Goal: Information Seeking & Learning: Learn about a topic

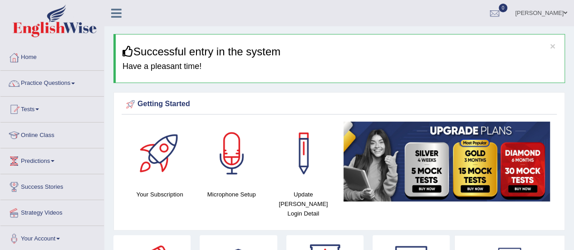
click at [60, 79] on link "Practice Questions" at bounding box center [52, 82] width 104 height 23
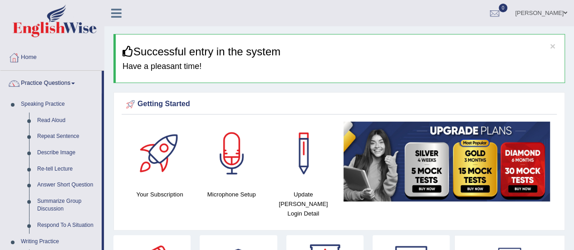
click at [60, 79] on link "Practice Questions" at bounding box center [50, 82] width 101 height 23
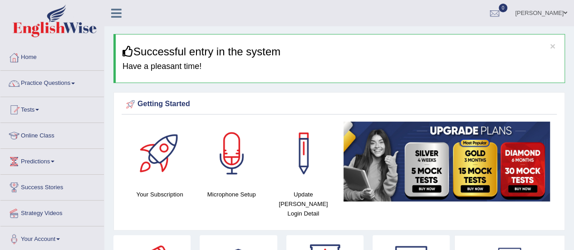
click at [60, 79] on link "Practice Questions" at bounding box center [52, 82] width 104 height 23
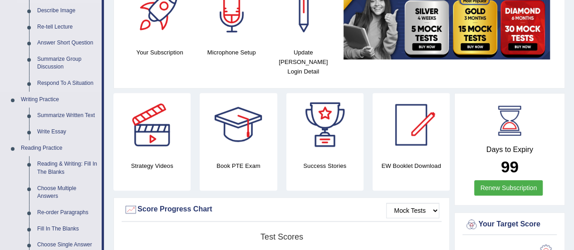
scroll to position [217, 0]
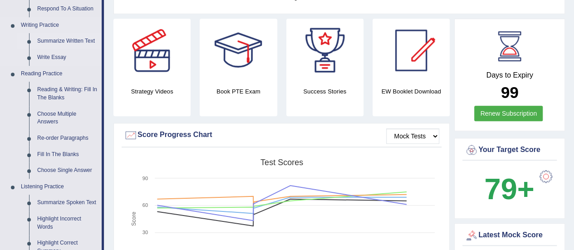
click at [49, 40] on link "Summarize Written Text" at bounding box center [67, 41] width 69 height 16
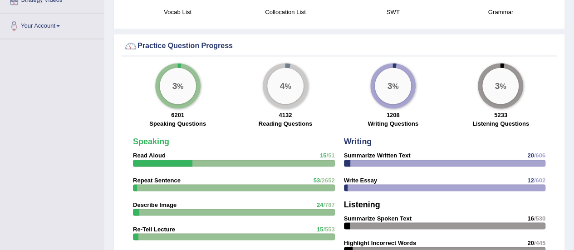
scroll to position [701, 0]
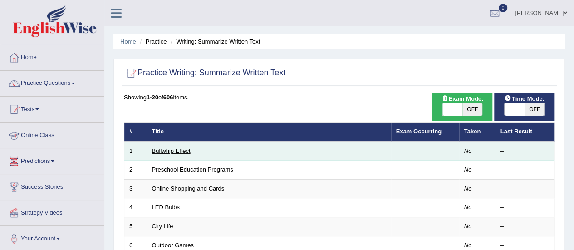
click at [156, 148] on link "Bullwhip Effect" at bounding box center [171, 151] width 39 height 7
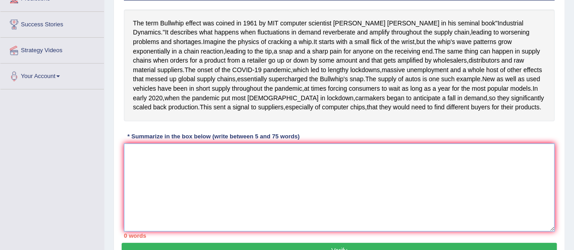
click at [185, 206] on textarea at bounding box center [339, 187] width 431 height 88
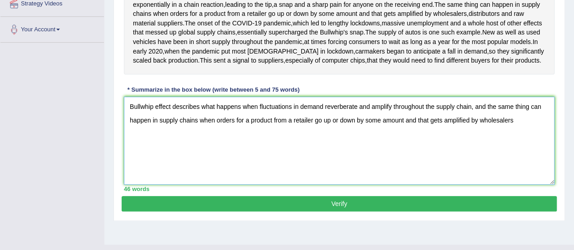
scroll to position [211, 0]
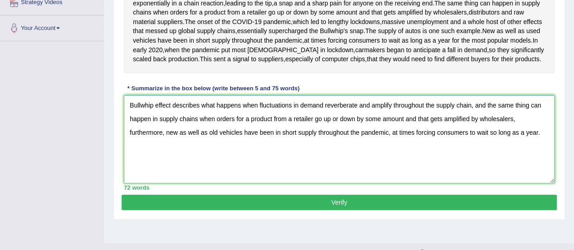
type textarea "Bullwhip effect describes what happens when fluctuations in demand reverberate …"
click at [347, 210] on button "Verify" at bounding box center [339, 202] width 435 height 15
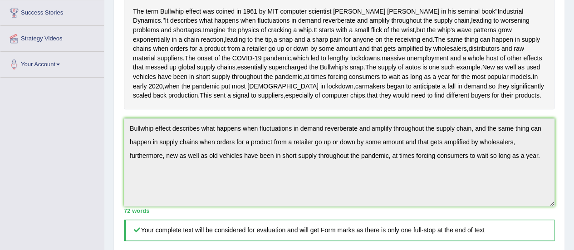
scroll to position [177, 0]
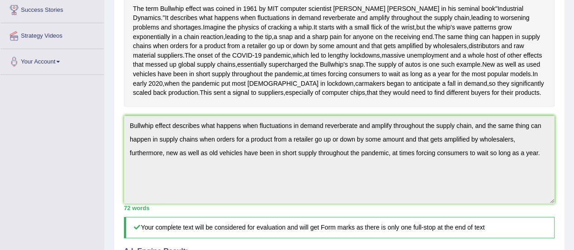
click at [376, 107] on div "The term Bullwhip effect was coined in 1961 by MIT computer scientist Jay Forre…" at bounding box center [339, 51] width 431 height 112
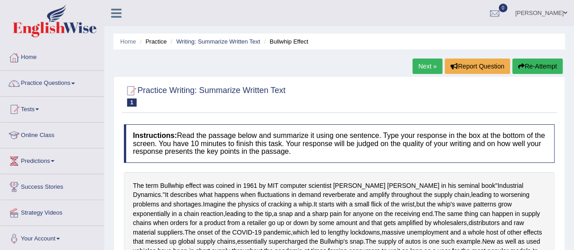
click at [421, 65] on link "Next »" at bounding box center [428, 66] width 30 height 15
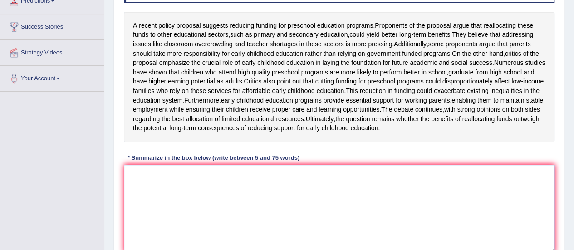
click at [261, 216] on textarea at bounding box center [339, 209] width 431 height 88
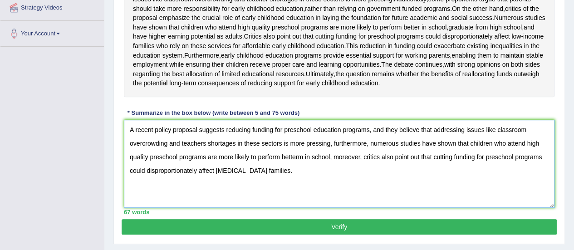
scroll to position [255, 0]
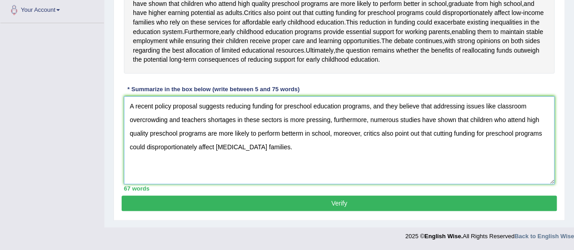
type textarea "A recent policy proposal suggests reducing funding for preschool education prog…"
click at [307, 198] on button "Verify" at bounding box center [339, 203] width 435 height 15
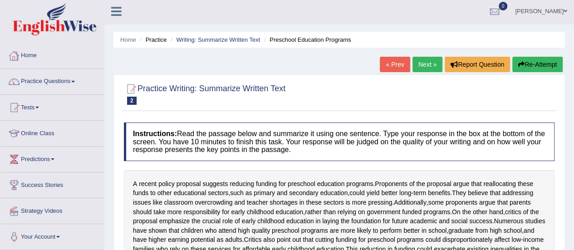
scroll to position [0, 0]
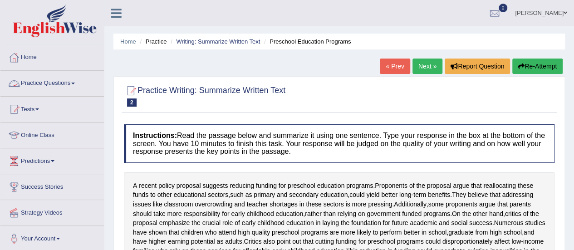
click at [60, 81] on link "Practice Questions" at bounding box center [52, 82] width 104 height 23
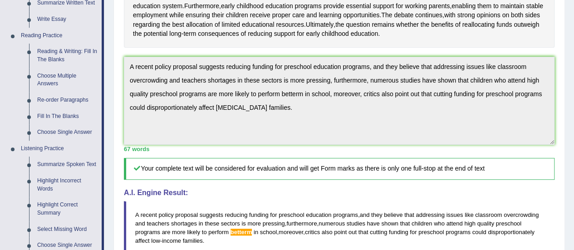
scroll to position [229, 0]
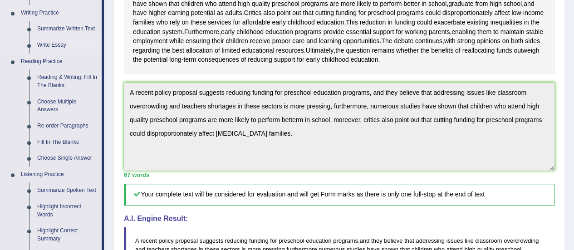
click at [47, 45] on link "Write Essay" at bounding box center [67, 45] width 69 height 16
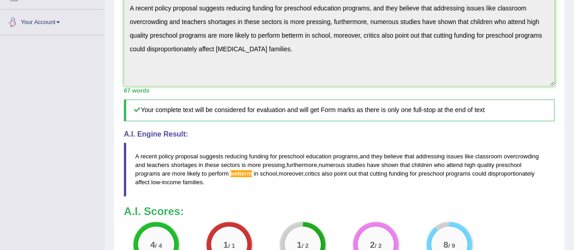
scroll to position [483, 0]
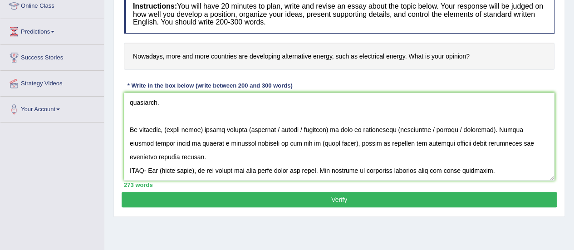
scroll to position [245, 0]
drag, startPoint x: 527, startPoint y: 164, endPoint x: 124, endPoint y: 163, distance: 403.7
click at [124, 163] on div "Instructions: You will have 20 minutes to plan, write and revise an essay about…" at bounding box center [339, 91] width 435 height 202
click at [520, 157] on textarea at bounding box center [339, 137] width 431 height 88
drag, startPoint x: 520, startPoint y: 157, endPoint x: 126, endPoint y: 157, distance: 394.6
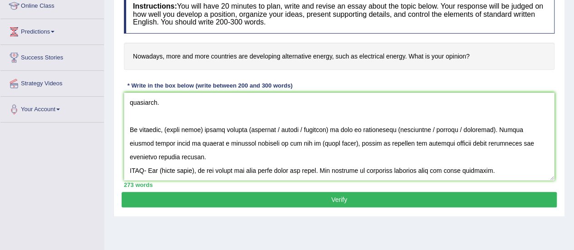
click at [126, 157] on textarea at bounding box center [339, 137] width 431 height 88
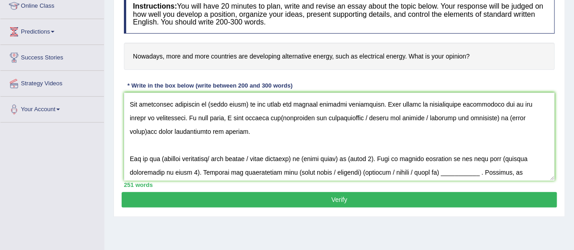
scroll to position [0, 0]
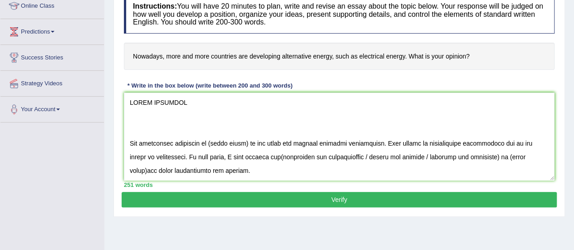
drag, startPoint x: 128, startPoint y: 147, endPoint x: 133, endPoint y: 60, distance: 86.4
click at [133, 60] on div "Instructions: You will have 20 minutes to plan, write and revise an essay about…" at bounding box center [339, 91] width 435 height 202
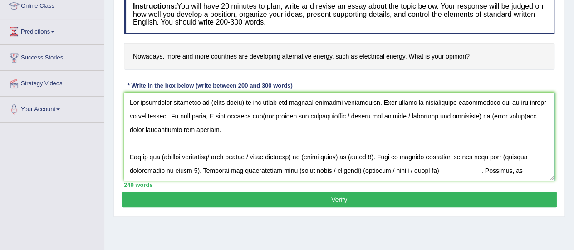
click at [242, 104] on textarea at bounding box center [339, 137] width 431 height 88
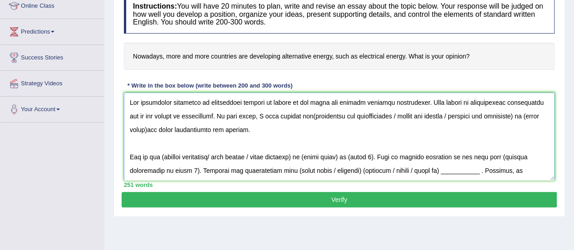
scroll to position [124, 0]
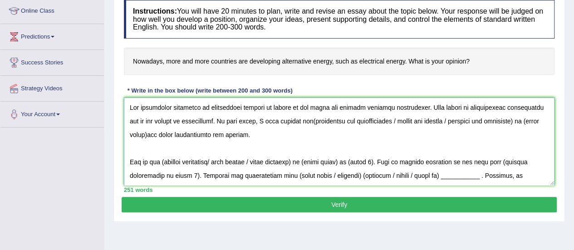
click at [298, 123] on textarea at bounding box center [339, 142] width 431 height 88
click at [516, 123] on textarea at bounding box center [339, 142] width 431 height 88
drag, startPoint x: 516, startPoint y: 123, endPoint x: 385, endPoint y: 121, distance: 130.8
click at [385, 121] on textarea at bounding box center [339, 142] width 431 height 88
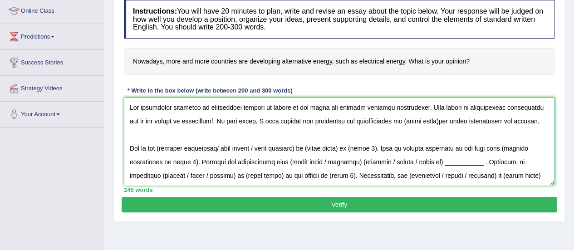
click at [426, 121] on textarea at bounding box center [339, 142] width 431 height 88
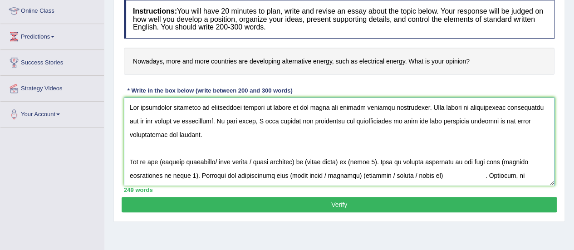
click at [438, 121] on textarea at bounding box center [339, 142] width 431 height 88
click at [528, 122] on textarea at bounding box center [339, 142] width 431 height 88
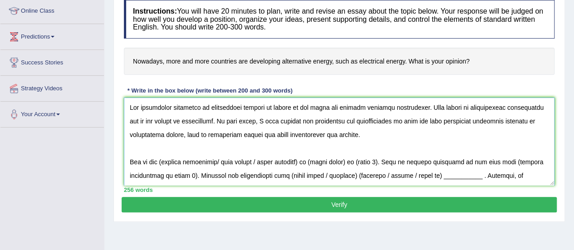
click at [333, 128] on textarea at bounding box center [339, 142] width 431 height 88
click at [350, 139] on textarea at bounding box center [339, 142] width 431 height 88
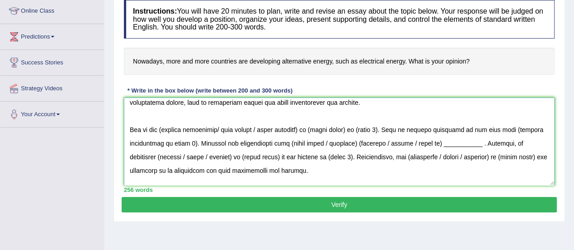
scroll to position [33, 0]
click at [162, 127] on textarea at bounding box center [339, 142] width 431 height 88
click at [309, 132] on textarea at bounding box center [339, 142] width 431 height 88
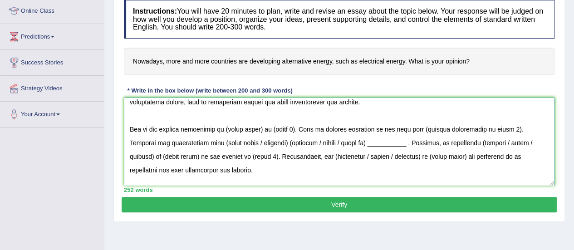
click at [264, 129] on textarea at bounding box center [339, 142] width 431 height 88
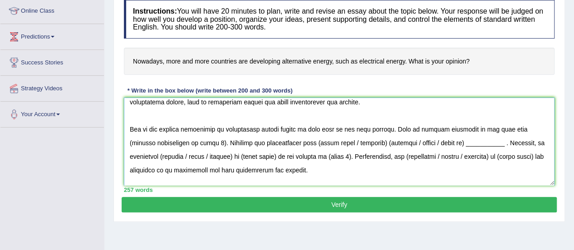
click at [192, 144] on textarea at bounding box center [339, 142] width 431 height 88
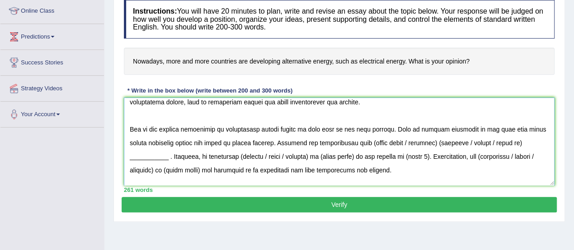
click at [402, 148] on textarea at bounding box center [339, 142] width 431 height 88
click at [444, 143] on textarea at bounding box center [339, 142] width 431 height 88
drag, startPoint x: 540, startPoint y: 143, endPoint x: 481, endPoint y: 141, distance: 59.0
click at [481, 141] on textarea at bounding box center [339, 142] width 431 height 88
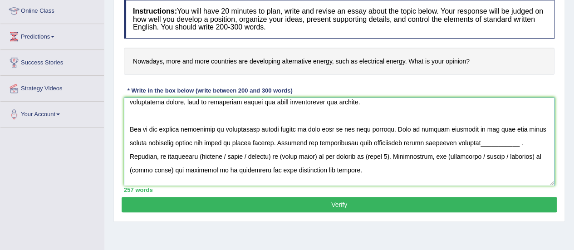
drag, startPoint x: 528, startPoint y: 145, endPoint x: 492, endPoint y: 143, distance: 36.4
click at [492, 143] on textarea at bounding box center [339, 142] width 431 height 88
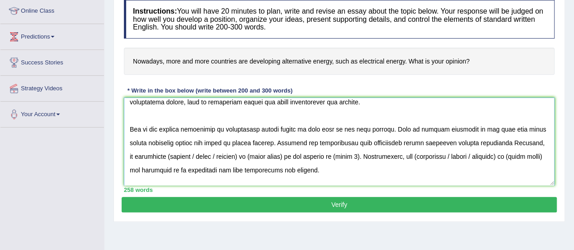
click at [471, 141] on textarea at bounding box center [339, 142] width 431 height 88
click at [529, 140] on textarea at bounding box center [339, 142] width 431 height 88
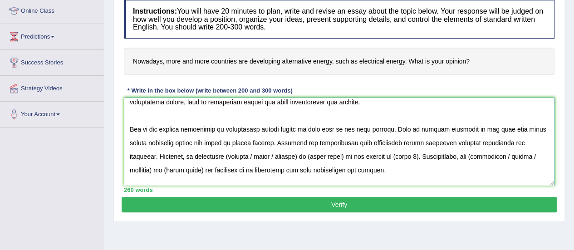
click at [230, 158] on textarea at bounding box center [339, 142] width 431 height 88
drag, startPoint x: 249, startPoint y: 156, endPoint x: 346, endPoint y: 154, distance: 96.7
click at [346, 154] on textarea at bounding box center [339, 142] width 431 height 88
click at [444, 155] on textarea at bounding box center [339, 142] width 431 height 88
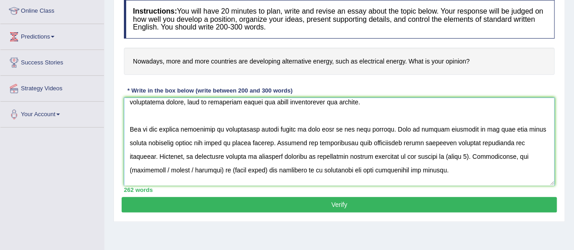
drag, startPoint x: 462, startPoint y: 154, endPoint x: 437, endPoint y: 157, distance: 24.6
click at [437, 157] on textarea at bounding box center [339, 142] width 431 height 88
click at [476, 159] on textarea at bounding box center [339, 142] width 431 height 88
click at [500, 159] on textarea at bounding box center [339, 142] width 431 height 88
click at [356, 148] on textarea at bounding box center [339, 142] width 431 height 88
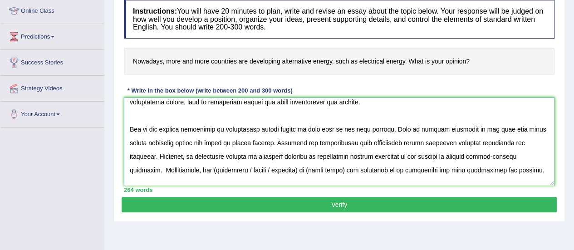
click at [184, 173] on textarea at bounding box center [339, 142] width 431 height 88
drag, startPoint x: 274, startPoint y: 168, endPoint x: 217, endPoint y: 169, distance: 57.7
click at [217, 169] on textarea at bounding box center [339, 142] width 431 height 88
drag, startPoint x: 261, startPoint y: 168, endPoint x: 223, endPoint y: 167, distance: 37.3
click at [223, 167] on textarea at bounding box center [339, 142] width 431 height 88
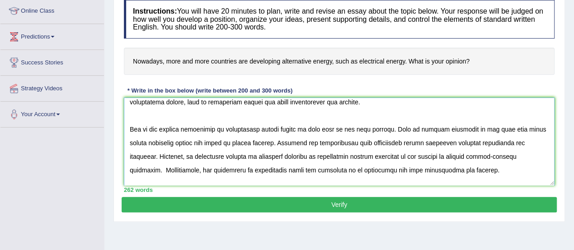
click at [274, 139] on textarea at bounding box center [339, 142] width 431 height 88
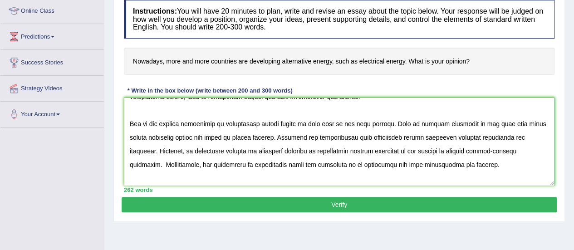
scroll to position [43, 0]
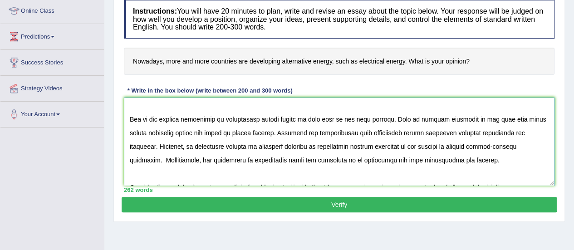
click at [286, 120] on textarea at bounding box center [339, 142] width 431 height 88
click at [297, 129] on textarea at bounding box center [339, 142] width 431 height 88
click at [287, 152] on textarea at bounding box center [339, 142] width 431 height 88
click at [364, 149] on textarea at bounding box center [339, 142] width 431 height 88
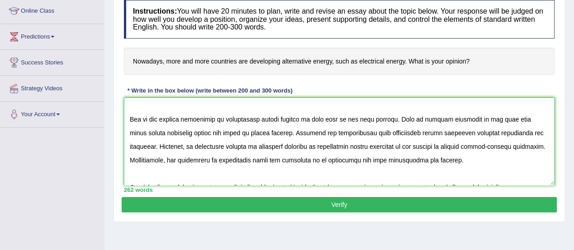
click at [455, 154] on textarea at bounding box center [339, 142] width 431 height 88
click at [504, 147] on textarea at bounding box center [339, 142] width 431 height 88
click at [508, 171] on textarea at bounding box center [339, 142] width 431 height 88
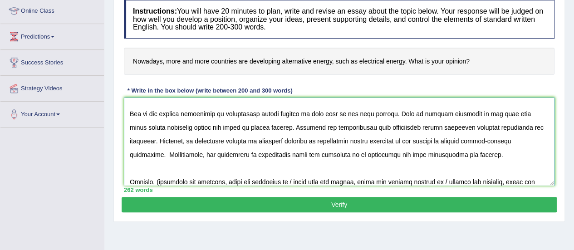
scroll to position [50, 0]
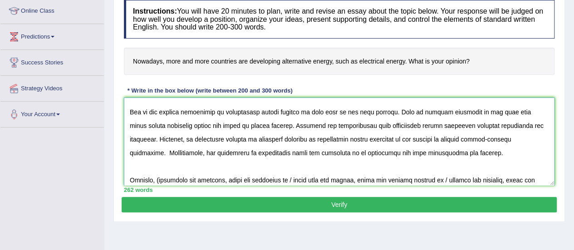
click at [485, 155] on textarea at bounding box center [339, 142] width 431 height 88
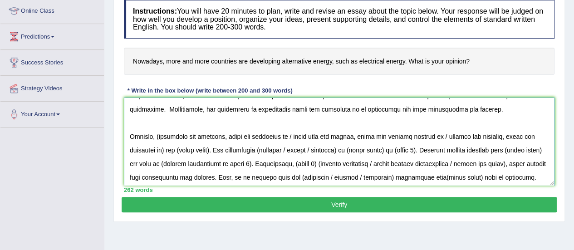
scroll to position [119, 0]
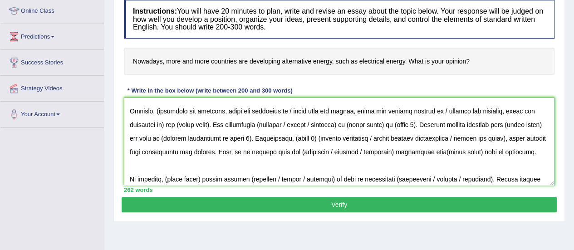
click at [158, 112] on textarea at bounding box center [339, 142] width 431 height 88
drag, startPoint x: 290, startPoint y: 108, endPoint x: 164, endPoint y: 123, distance: 126.2
click at [164, 123] on textarea at bounding box center [339, 142] width 431 height 88
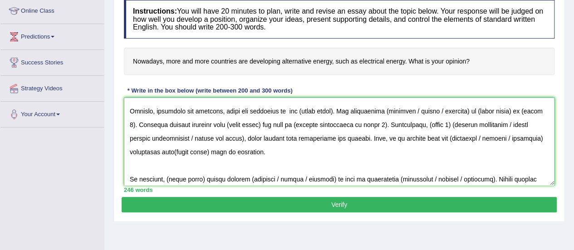
drag, startPoint x: 338, startPoint y: 108, endPoint x: 301, endPoint y: 109, distance: 37.3
click at [301, 109] on textarea at bounding box center [339, 142] width 431 height 88
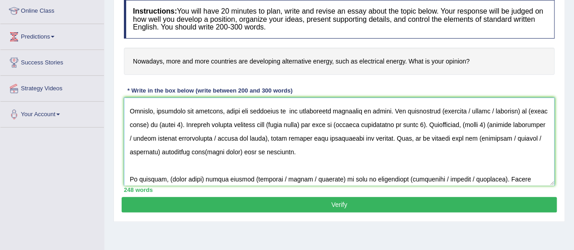
click at [441, 115] on textarea at bounding box center [339, 142] width 431 height 88
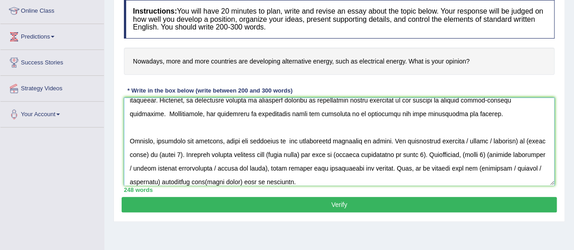
scroll to position [87, 0]
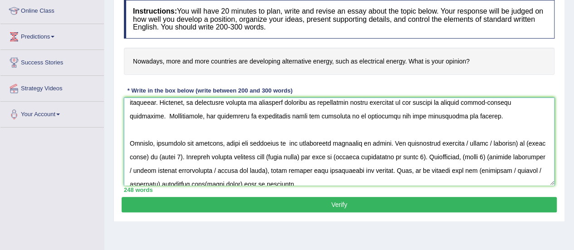
drag, startPoint x: 514, startPoint y: 111, endPoint x: 463, endPoint y: 145, distance: 61.0
click at [463, 145] on textarea at bounding box center [339, 142] width 431 height 88
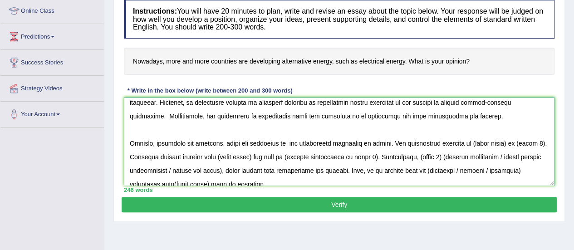
drag, startPoint x: 541, startPoint y: 141, endPoint x: 471, endPoint y: 141, distance: 69.5
click at [471, 141] on textarea at bounding box center [339, 142] width 431 height 88
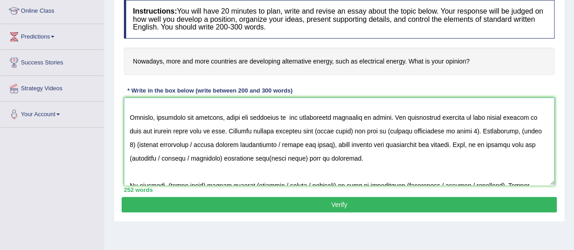
scroll to position [114, 0]
drag, startPoint x: 347, startPoint y: 130, endPoint x: 310, endPoint y: 131, distance: 37.7
click at [310, 131] on textarea at bounding box center [339, 142] width 431 height 88
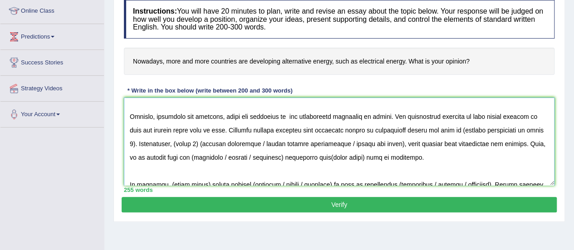
drag, startPoint x: 540, startPoint y: 129, endPoint x: 454, endPoint y: 131, distance: 85.8
click at [454, 131] on textarea at bounding box center [339, 142] width 431 height 88
click at [368, 144] on textarea at bounding box center [339, 142] width 431 height 88
drag, startPoint x: 256, startPoint y: 141, endPoint x: 233, endPoint y: 142, distance: 22.7
click at [233, 142] on textarea at bounding box center [339, 142] width 431 height 88
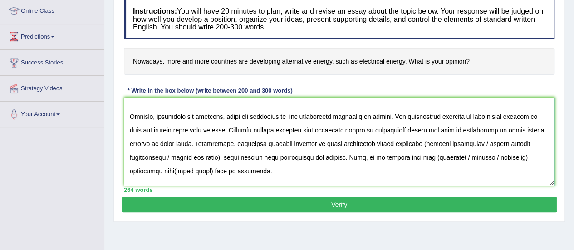
click at [425, 140] on textarea at bounding box center [339, 142] width 431 height 88
drag, startPoint x: 223, startPoint y: 157, endPoint x: 479, endPoint y: 140, distance: 255.8
click at [479, 140] on textarea at bounding box center [339, 142] width 431 height 88
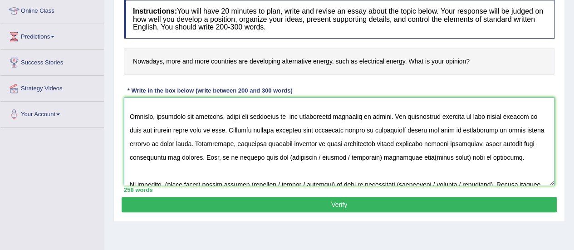
click at [392, 133] on textarea at bounding box center [339, 142] width 431 height 88
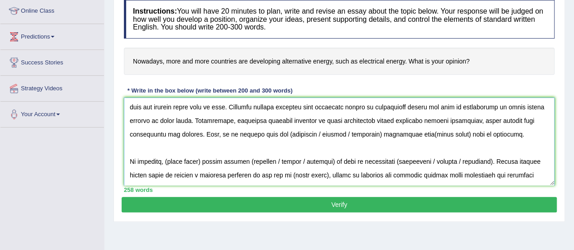
scroll to position [143, 0]
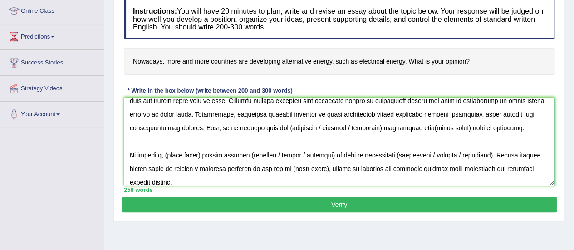
click at [273, 127] on textarea at bounding box center [339, 142] width 431 height 88
click at [355, 127] on textarea at bounding box center [339, 142] width 431 height 88
drag, startPoint x: 359, startPoint y: 129, endPoint x: 302, endPoint y: 125, distance: 56.5
click at [302, 125] on textarea at bounding box center [339, 142] width 431 height 88
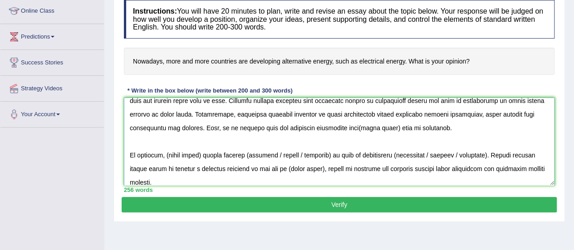
drag, startPoint x: 383, startPoint y: 128, endPoint x: 347, endPoint y: 129, distance: 35.9
click at [347, 129] on textarea at bounding box center [339, 142] width 431 height 88
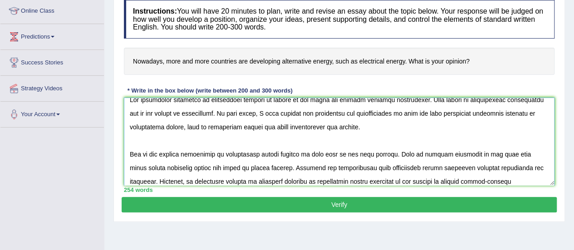
scroll to position [0, 0]
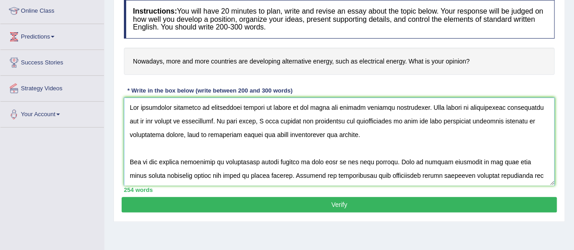
drag, startPoint x: 394, startPoint y: 109, endPoint x: 179, endPoint y: 135, distance: 215.9
click at [179, 135] on textarea at bounding box center [339, 142] width 431 height 88
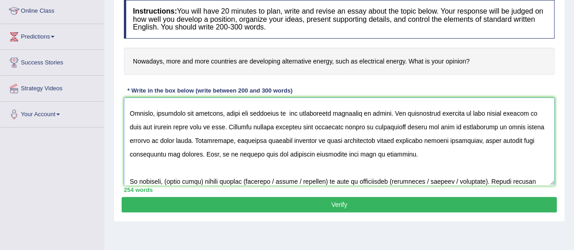
scroll to position [122, 0]
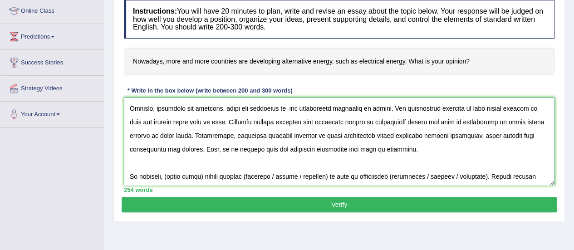
click at [347, 151] on textarea at bounding box center [339, 142] width 431 height 88
paste textarea "ore and more developing countries shifting to alternative energym"
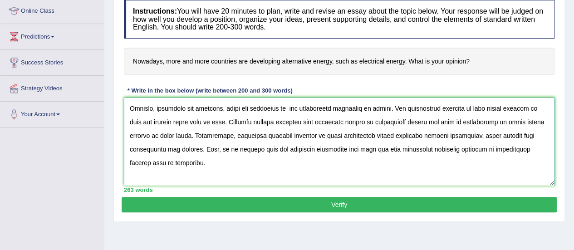
paste textarea "more and more developing countries shifting to alternative energy"
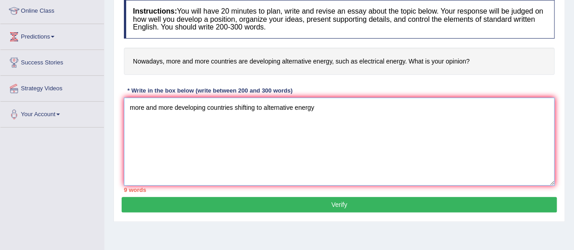
scroll to position [0, 0]
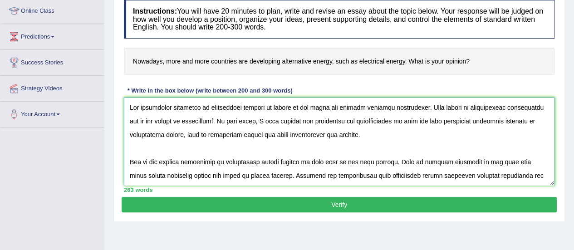
click at [280, 134] on textarea at bounding box center [339, 142] width 431 height 88
click at [315, 126] on textarea at bounding box center [339, 142] width 431 height 88
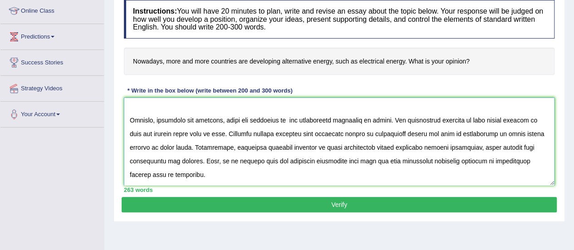
scroll to position [110, 0]
click at [535, 159] on textarea at bounding box center [339, 142] width 431 height 88
click at [292, 117] on textarea at bounding box center [339, 142] width 431 height 88
click at [296, 144] on textarea at bounding box center [339, 142] width 431 height 88
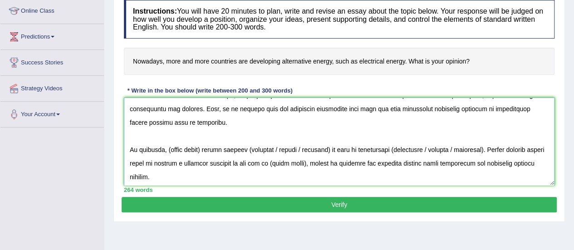
scroll to position [163, 0]
drag, startPoint x: 203, startPoint y: 149, endPoint x: 166, endPoint y: 143, distance: 37.2
click at [166, 143] on textarea at bounding box center [339, 142] width 431 height 88
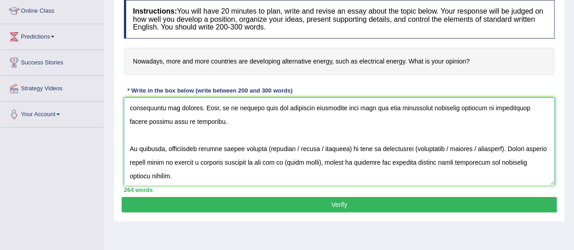
click at [239, 151] on textarea at bounding box center [339, 142] width 431 height 88
click at [262, 152] on textarea at bounding box center [339, 142] width 431 height 88
click at [345, 150] on textarea at bounding box center [339, 142] width 431 height 88
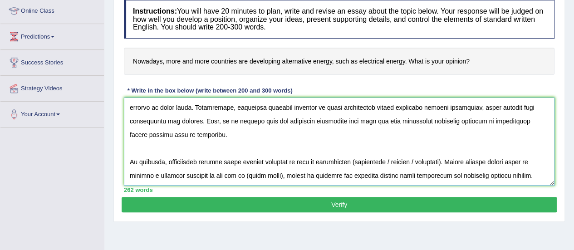
click at [346, 148] on textarea at bounding box center [339, 142] width 431 height 88
click at [431, 152] on textarea at bounding box center [339, 142] width 431 height 88
drag, startPoint x: 346, startPoint y: 105, endPoint x: 152, endPoint y: 123, distance: 195.1
click at [152, 123] on textarea at bounding box center [339, 142] width 431 height 88
drag, startPoint x: 230, startPoint y: 164, endPoint x: 194, endPoint y: 162, distance: 35.5
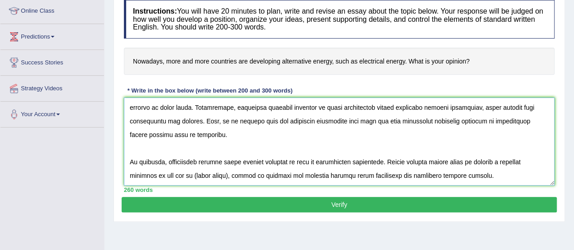
click at [194, 162] on textarea at bounding box center [339, 142] width 431 height 88
paste textarea "more and more developing countries shifting to alternative energy sources"
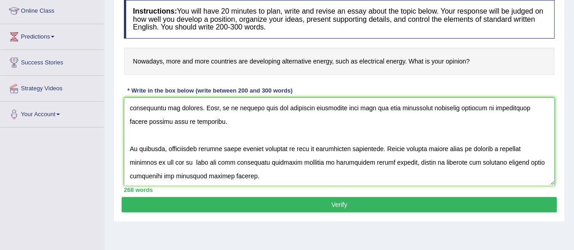
scroll to position [177, 0]
click at [245, 141] on textarea at bounding box center [339, 142] width 431 height 88
type textarea "The increasing influence of alternative sources of energy on our lives has igni…"
click at [307, 206] on button "Verify" at bounding box center [339, 204] width 435 height 15
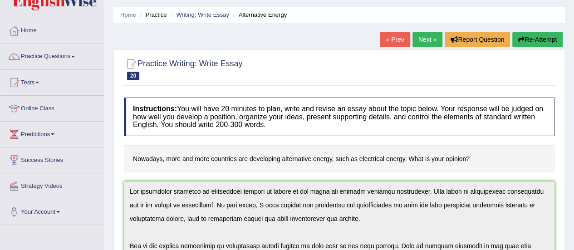
scroll to position [25, 0]
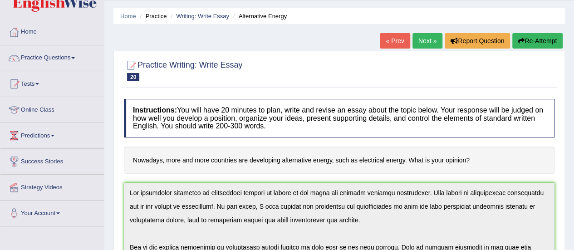
click at [530, 45] on button "Re-Attempt" at bounding box center [538, 40] width 50 height 15
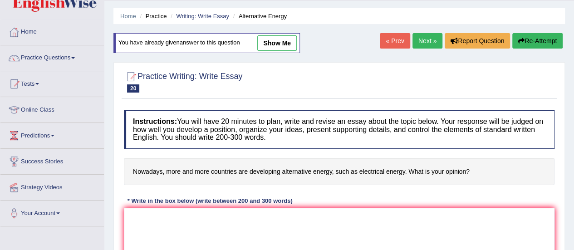
scroll to position [90, 0]
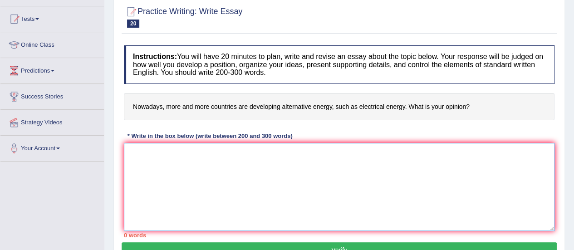
click at [185, 179] on textarea at bounding box center [339, 187] width 431 height 88
paste textarea "The increasing influence of alternative sources of energy on our lives has igni…"
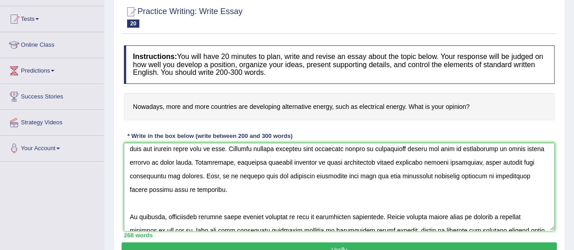
scroll to position [138, 0]
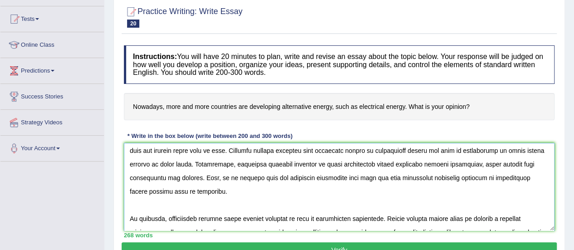
click at [283, 163] on textarea at bounding box center [339, 187] width 431 height 88
click at [334, 166] on textarea at bounding box center [339, 187] width 431 height 88
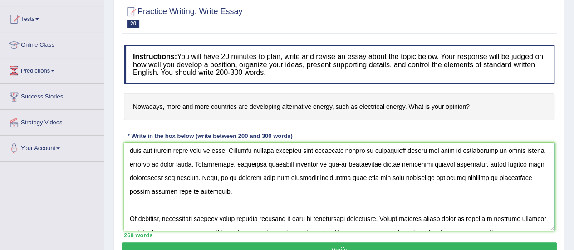
scroll to position [161, 0]
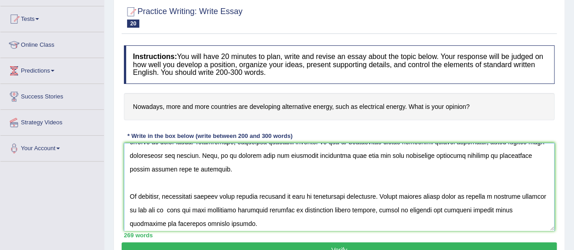
type textarea "The increasing influence of alternative sources of energy on our lives has igni…"
click at [336, 247] on button "Verify" at bounding box center [339, 249] width 435 height 15
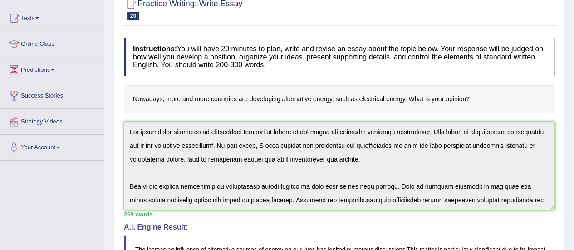
scroll to position [0, 0]
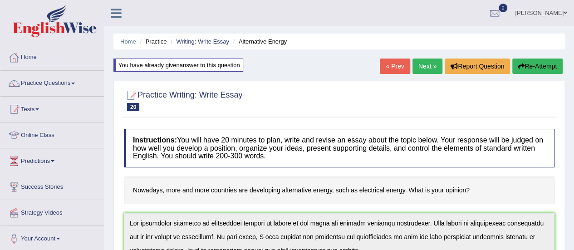
click at [543, 61] on button "Re-Attempt" at bounding box center [538, 66] width 50 height 15
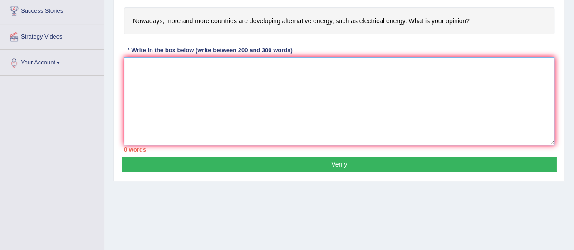
click at [270, 104] on textarea at bounding box center [339, 101] width 431 height 88
paste textarea "The increasing influence of alternative sources of energy on our lives has igni…"
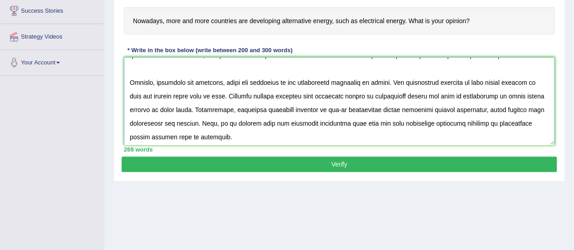
scroll to position [106, 0]
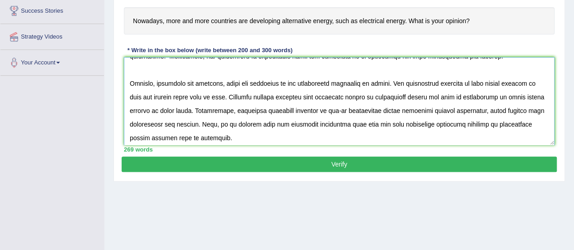
click at [341, 112] on textarea at bounding box center [339, 101] width 431 height 88
type textarea "The increasing influence of alternative sources of energy on our lives has igni…"
click at [340, 165] on button "Verify" at bounding box center [339, 164] width 435 height 15
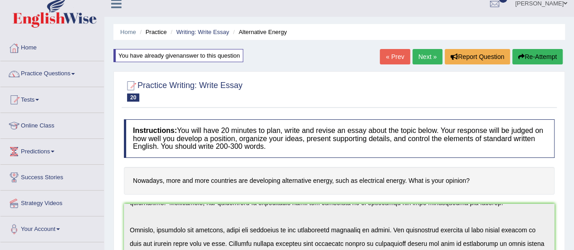
scroll to position [0, 0]
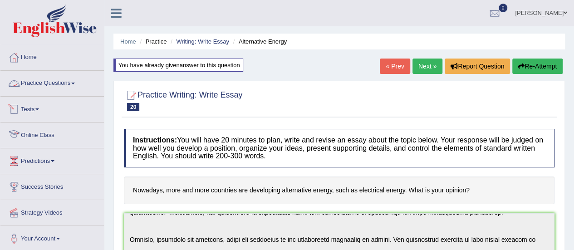
click at [76, 77] on link "Practice Questions" at bounding box center [52, 82] width 104 height 23
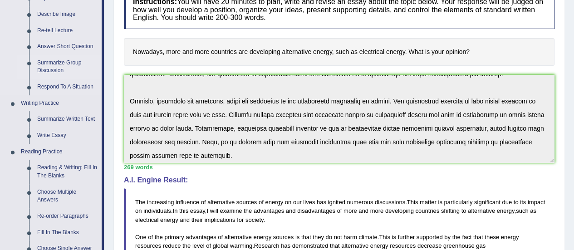
scroll to position [147, 0]
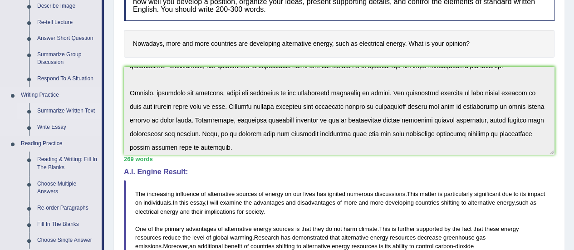
click at [65, 109] on link "Summarize Written Text" at bounding box center [67, 111] width 69 height 16
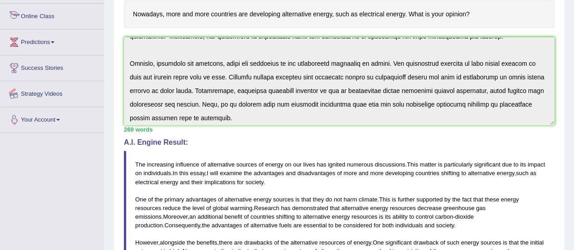
scroll to position [222, 0]
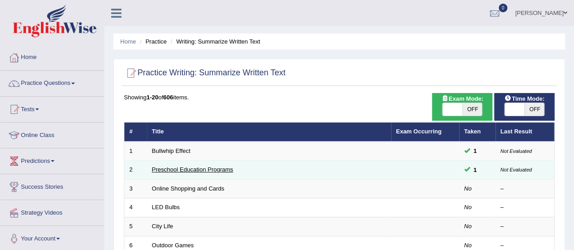
click at [189, 171] on link "Preschool Education Programs" at bounding box center [192, 169] width 81 height 7
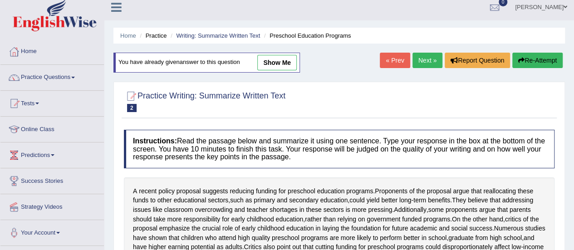
scroll to position [6, 0]
click at [288, 57] on link "show me" at bounding box center [277, 61] width 40 height 15
type textarea "A recent policy proposal suggests reducing funding for preschool education prog…"
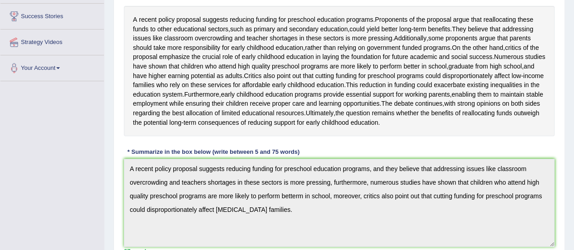
scroll to position [170, 0]
